Goal: Information Seeking & Learning: Compare options

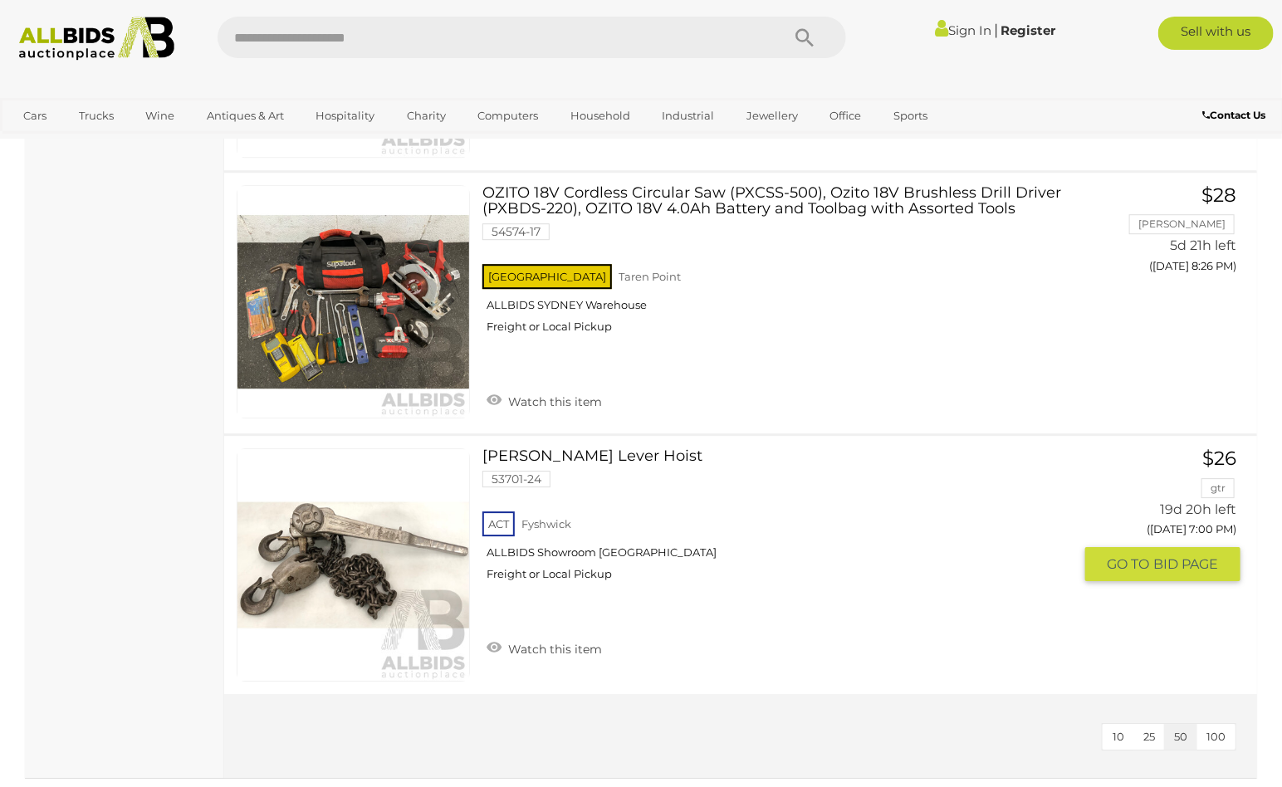
scroll to position [7493, 0]
